Goal: Task Accomplishment & Management: Complete application form

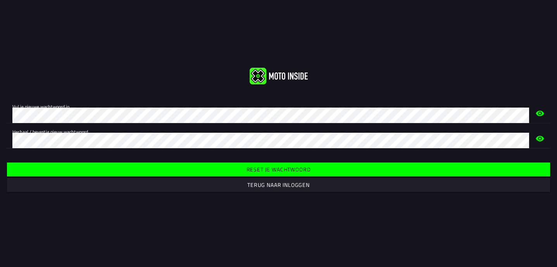
click at [0, 0] on slot "Reset je wachtwoord" at bounding box center [0, 0] width 0 height 0
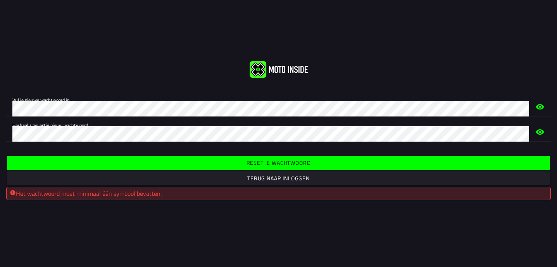
click at [215, 161] on span "Reset je wachtwoord" at bounding box center [278, 163] width 531 height 14
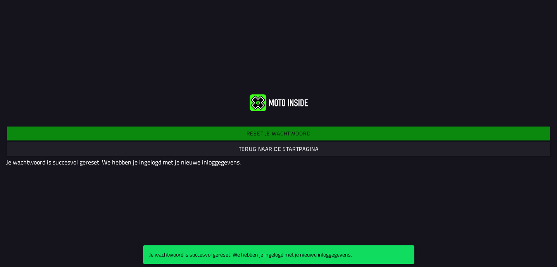
click at [0, 0] on slot "Terug naar de startpagina" at bounding box center [0, 0] width 0 height 0
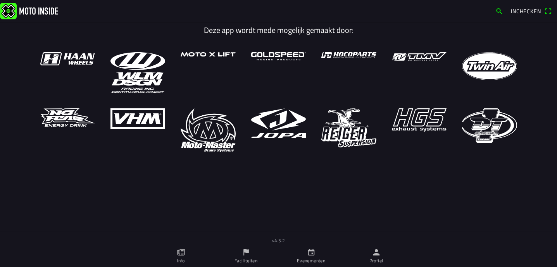
click at [310, 254] on icon "calendar" at bounding box center [311, 252] width 9 height 9
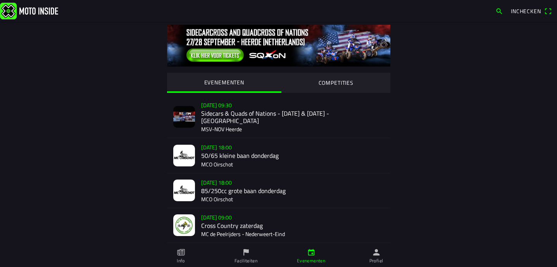
click at [513, 196] on div "EVENEMENTEN COMPETITIES [DATE] 09:30 Sidecars & Quads of Nations - [DATE] & [DA…" at bounding box center [279, 257] width 496 height 470
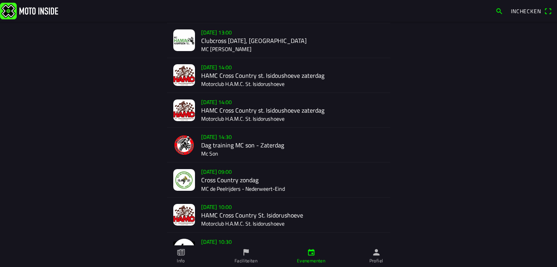
scroll to position [359, 0]
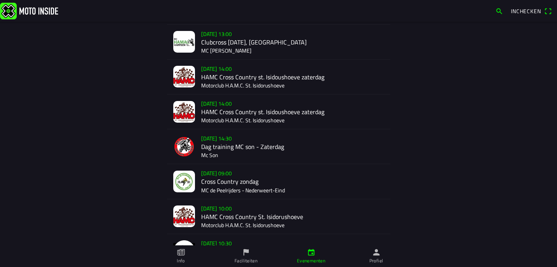
click at [250, 135] on div "[DATE] 14:30 Dag training MC son - Zaterdag Mc Son" at bounding box center [292, 146] width 183 height 34
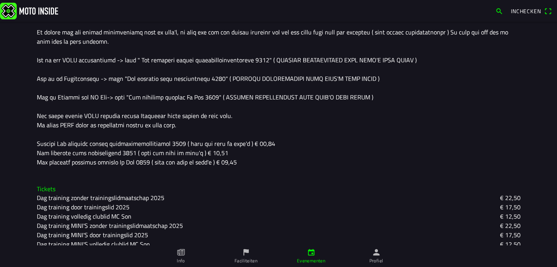
scroll to position [229, 0]
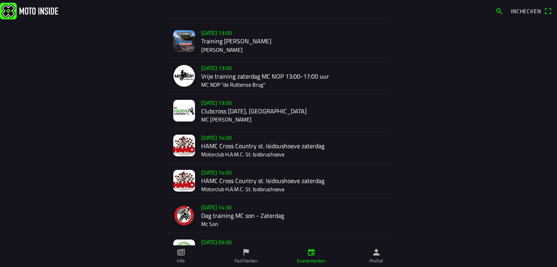
scroll to position [292, 0]
